Goal: Information Seeking & Learning: Learn about a topic

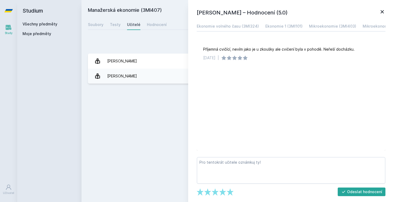
click at [386, 9] on div "[PERSON_NAME] – Hodnocení (5.0) Ekonomie volného času (3MI324) Ekonomie 1 (3MI1…" at bounding box center [291, 101] width 206 height 202
click at [384, 9] on icon at bounding box center [382, 12] width 6 height 6
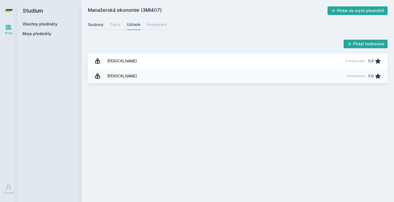
click at [92, 28] on link "Soubory" at bounding box center [96, 24] width 16 height 11
click at [91, 27] on div "Soubory" at bounding box center [96, 24] width 16 height 5
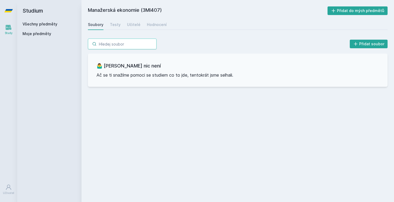
click at [110, 46] on input "search" at bounding box center [122, 44] width 69 height 11
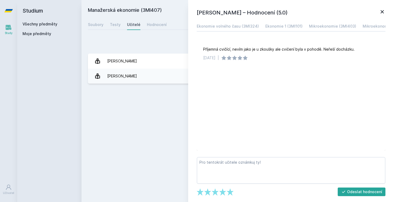
click at [43, 24] on link "Všechny předměty" at bounding box center [40, 24] width 35 height 5
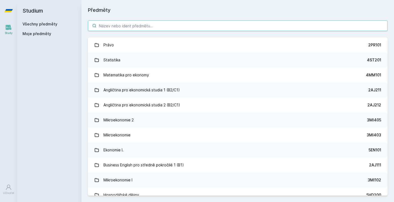
click at [117, 30] on input "search" at bounding box center [238, 25] width 300 height 11
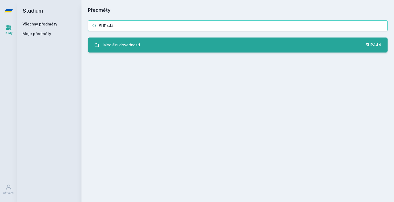
type input "5HP444"
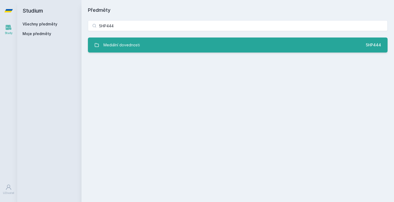
click at [151, 47] on link "Mediální dovednosti 5HP444" at bounding box center [238, 45] width 300 height 15
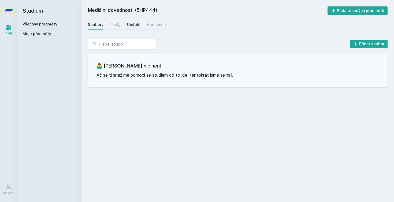
click at [131, 26] on div "Učitelé" at bounding box center [133, 24] width 13 height 5
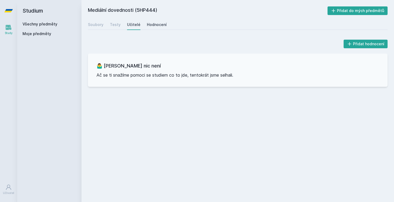
click at [149, 25] on div "Hodnocení" at bounding box center [157, 24] width 20 height 5
click at [118, 26] on div "Testy" at bounding box center [115, 24] width 11 height 5
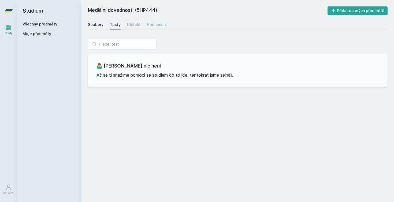
click at [96, 25] on div "Soubory" at bounding box center [96, 24] width 16 height 5
click at [49, 25] on link "Všechny předměty" at bounding box center [40, 24] width 35 height 5
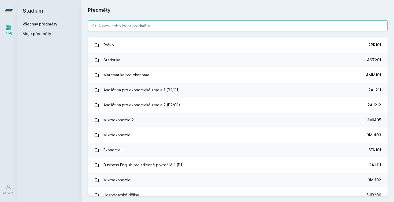
click at [135, 27] on input "search" at bounding box center [238, 25] width 300 height 11
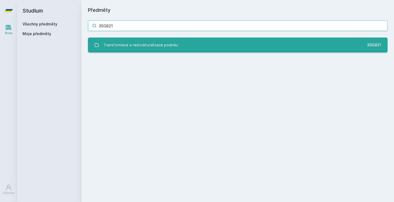
type input "3SG821"
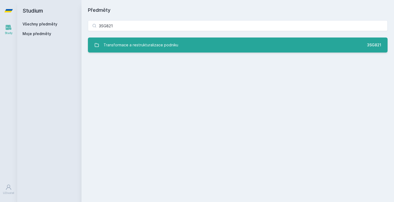
click at [183, 45] on link "Transformace a restrukturalizace podniku 3SG821" at bounding box center [238, 45] width 300 height 15
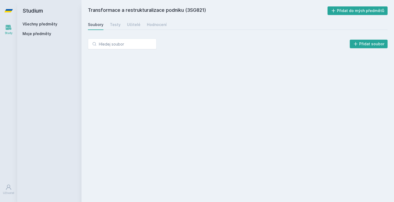
click at [183, 45] on div "Přidat soubor" at bounding box center [238, 44] width 300 height 11
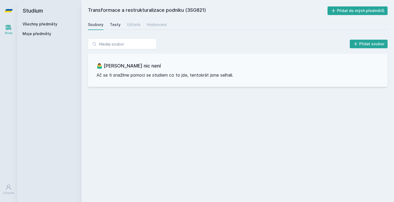
click at [119, 24] on div "Testy" at bounding box center [115, 24] width 11 height 5
click at [140, 24] on div "Soubory Testy Učitelé Hodnocení" at bounding box center [238, 24] width 300 height 11
click at [152, 24] on div "Hodnocení" at bounding box center [157, 24] width 20 height 5
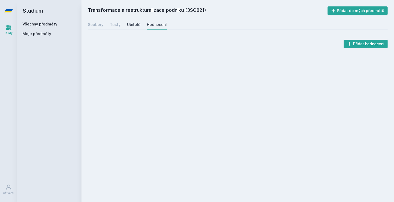
click at [133, 24] on div "Učitelé" at bounding box center [133, 24] width 13 height 5
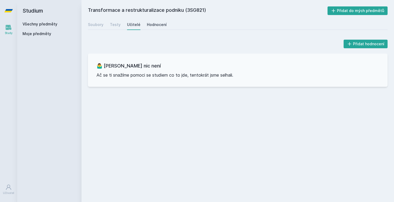
click at [153, 27] on div "Hodnocení" at bounding box center [157, 24] width 20 height 5
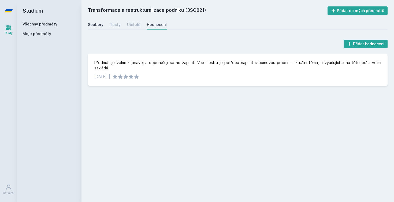
click at [99, 23] on div "Soubory" at bounding box center [96, 24] width 16 height 5
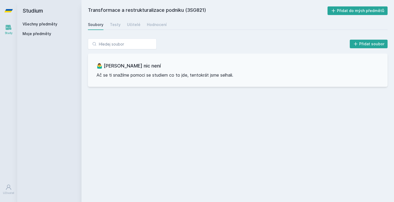
click at [38, 23] on link "Všechny předměty" at bounding box center [40, 24] width 35 height 5
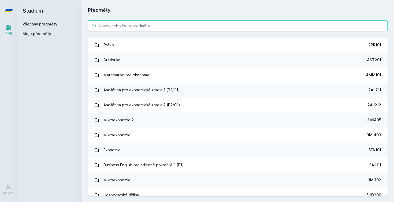
click at [136, 23] on input "search" at bounding box center [238, 25] width 300 height 11
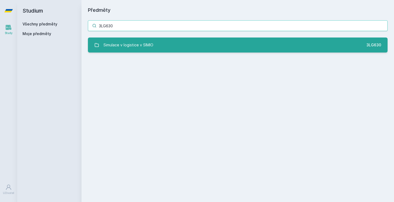
type input "3LG630"
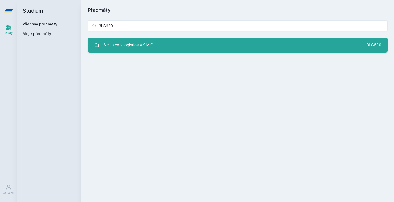
click at [142, 43] on div "Simulace v logistice v SIMIO" at bounding box center [128, 45] width 50 height 11
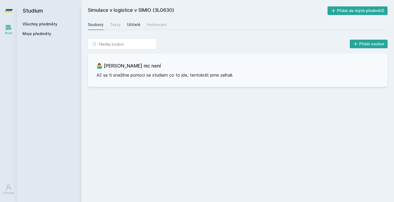
click at [137, 26] on div "Učitelé" at bounding box center [133, 24] width 13 height 5
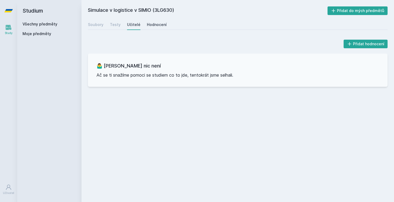
click at [160, 25] on div "Hodnocení" at bounding box center [157, 24] width 20 height 5
click at [116, 24] on div "Testy" at bounding box center [115, 24] width 11 height 5
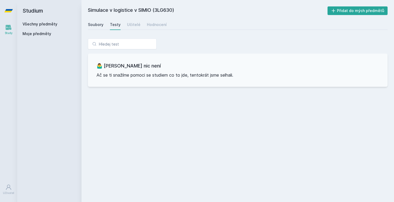
click at [100, 24] on div "Soubory" at bounding box center [96, 24] width 16 height 5
click at [158, 24] on div "Hodnocení" at bounding box center [157, 24] width 20 height 5
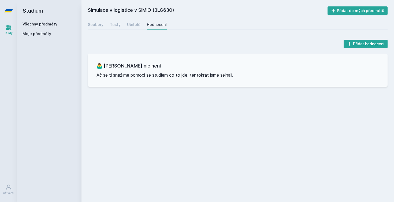
click at [123, 25] on div "Soubory Testy Učitelé Hodnocení" at bounding box center [238, 24] width 300 height 11
click at [127, 25] on div "Učitelé" at bounding box center [133, 24] width 13 height 5
click at [120, 25] on div "Soubory Testy Učitelé Hodnocení" at bounding box center [238, 24] width 300 height 11
click at [115, 25] on div "Testy" at bounding box center [115, 24] width 11 height 5
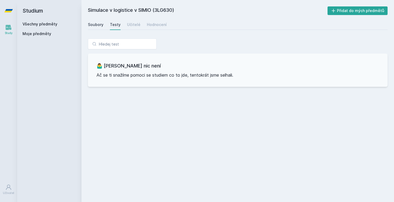
click at [100, 25] on div "Soubory" at bounding box center [96, 24] width 16 height 5
